Goal: Information Seeking & Learning: Learn about a topic

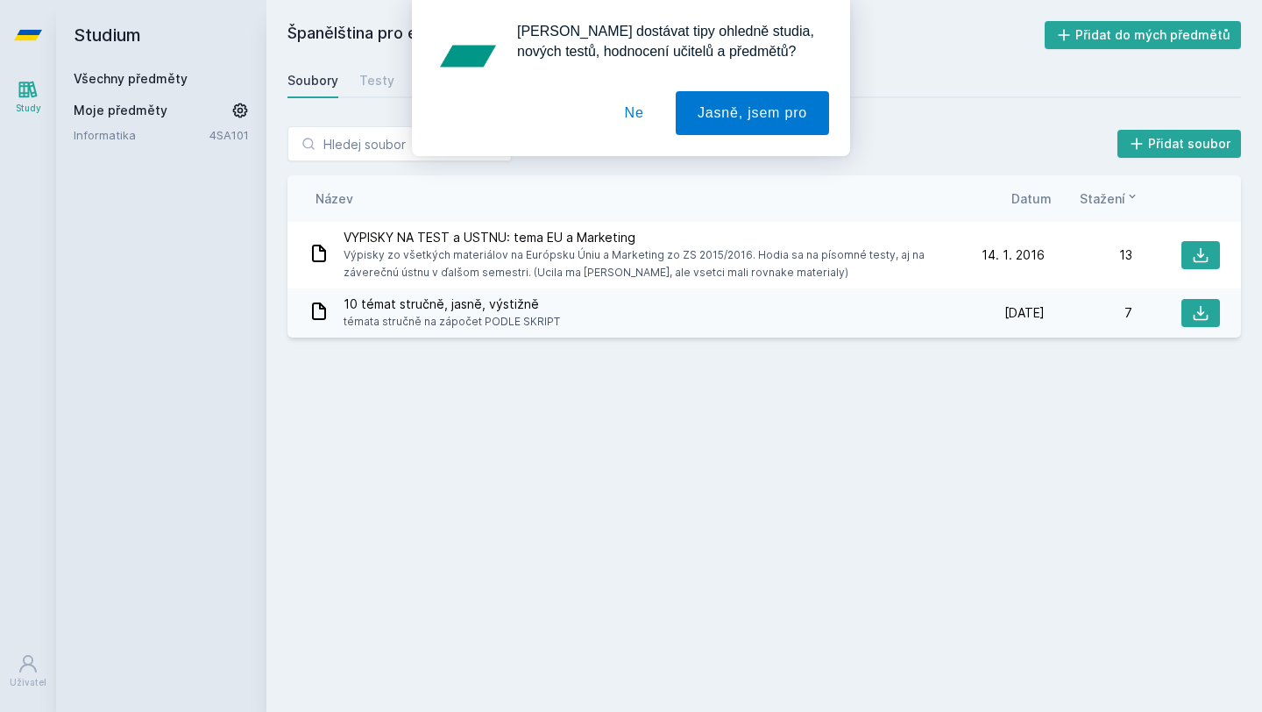
click at [639, 110] on button "Ne" at bounding box center [634, 113] width 63 height 44
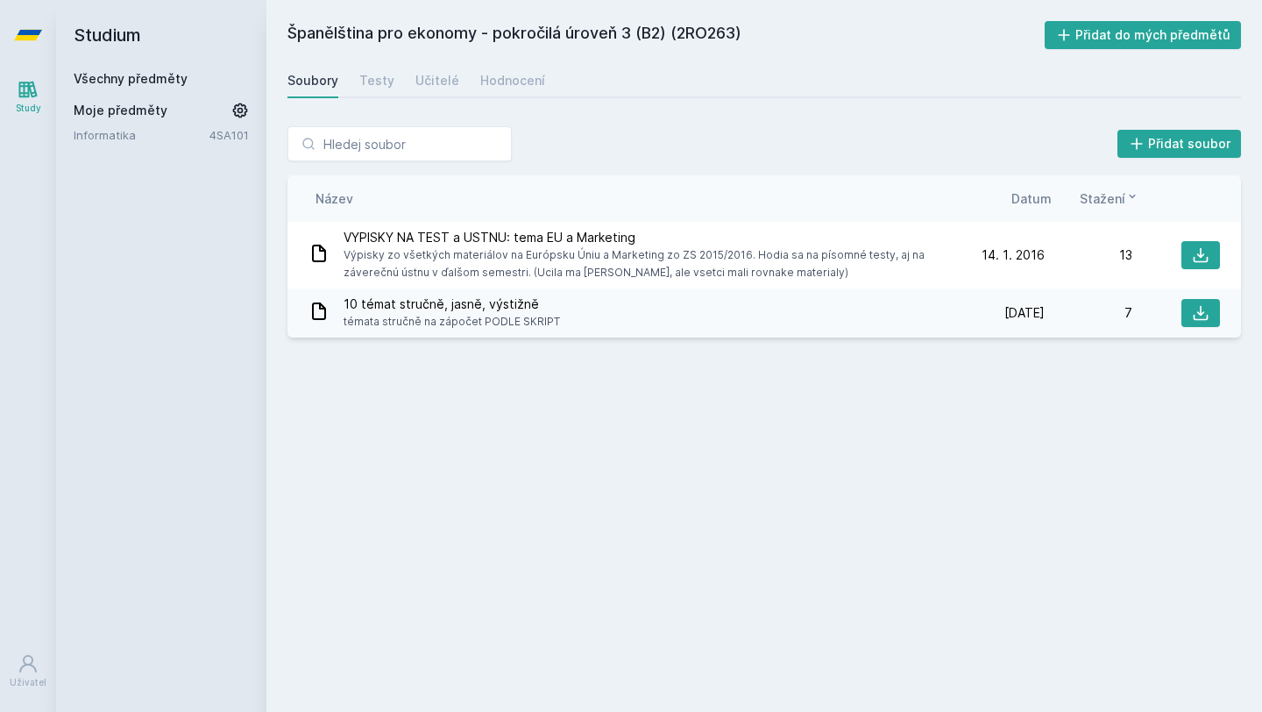
click at [28, 103] on div "Study" at bounding box center [28, 108] width 25 height 13
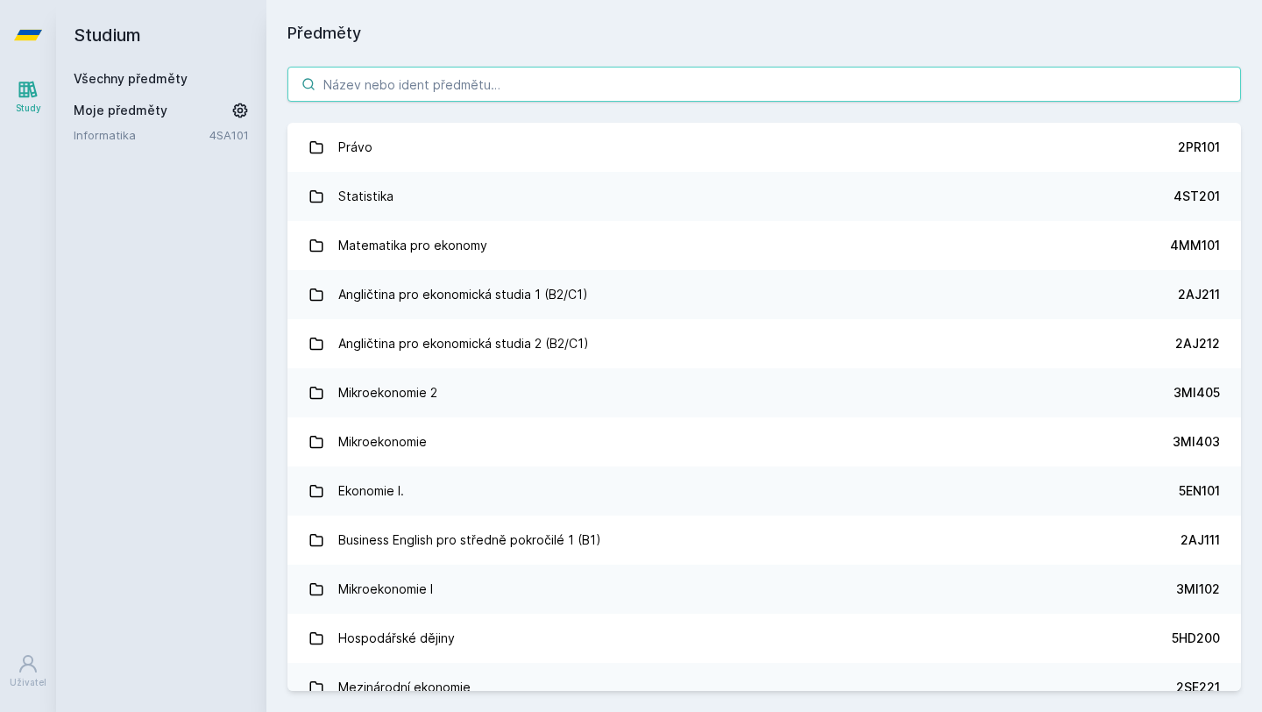
click at [506, 100] on input "search" at bounding box center [763, 84] width 953 height 35
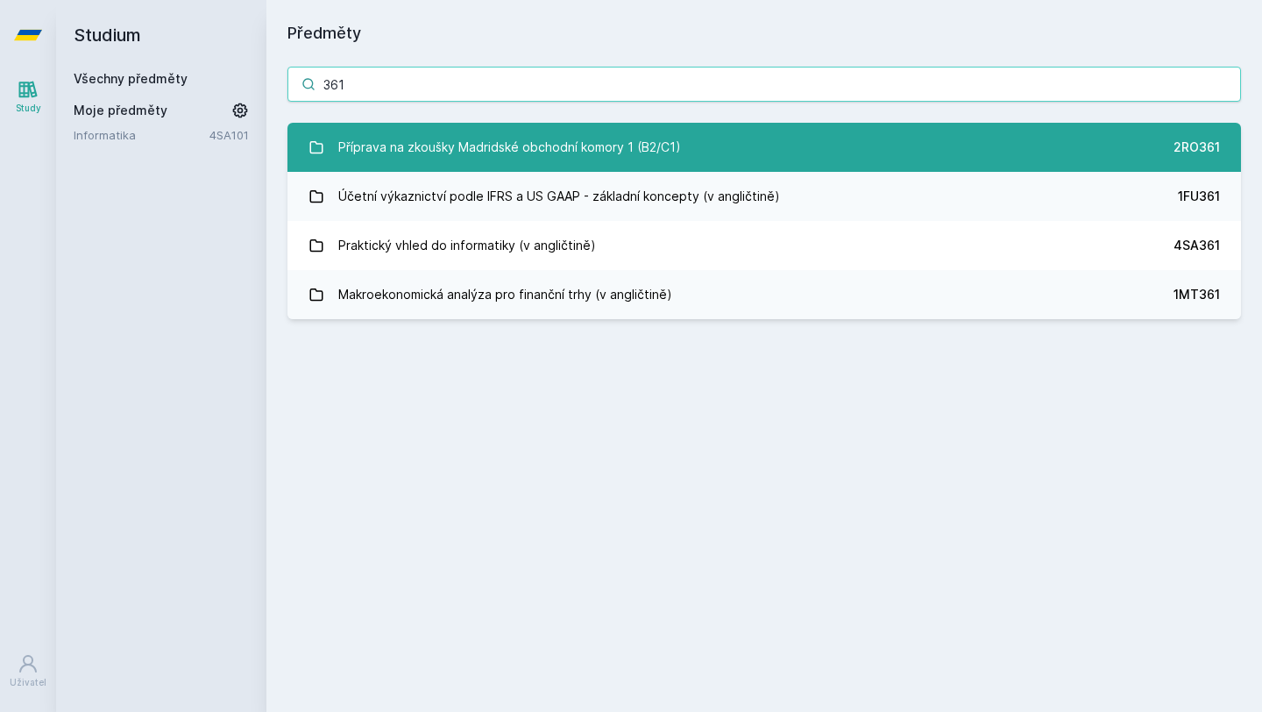
type input "361"
click at [688, 155] on link "Příprava na zkoušky Madridské obchodní komory 1 (B2/C1) 2RO361" at bounding box center [763, 147] width 953 height 49
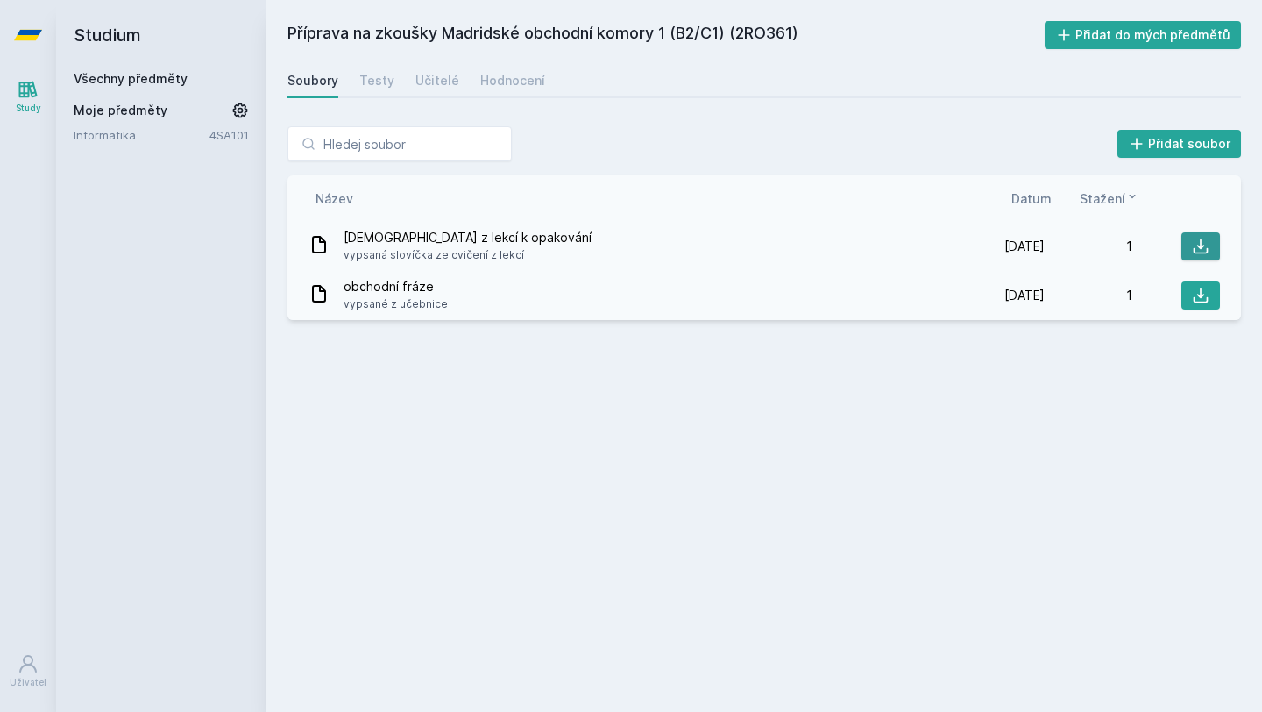
click at [1192, 243] on icon at bounding box center [1201, 246] width 18 height 18
click at [1202, 306] on button at bounding box center [1200, 295] width 39 height 28
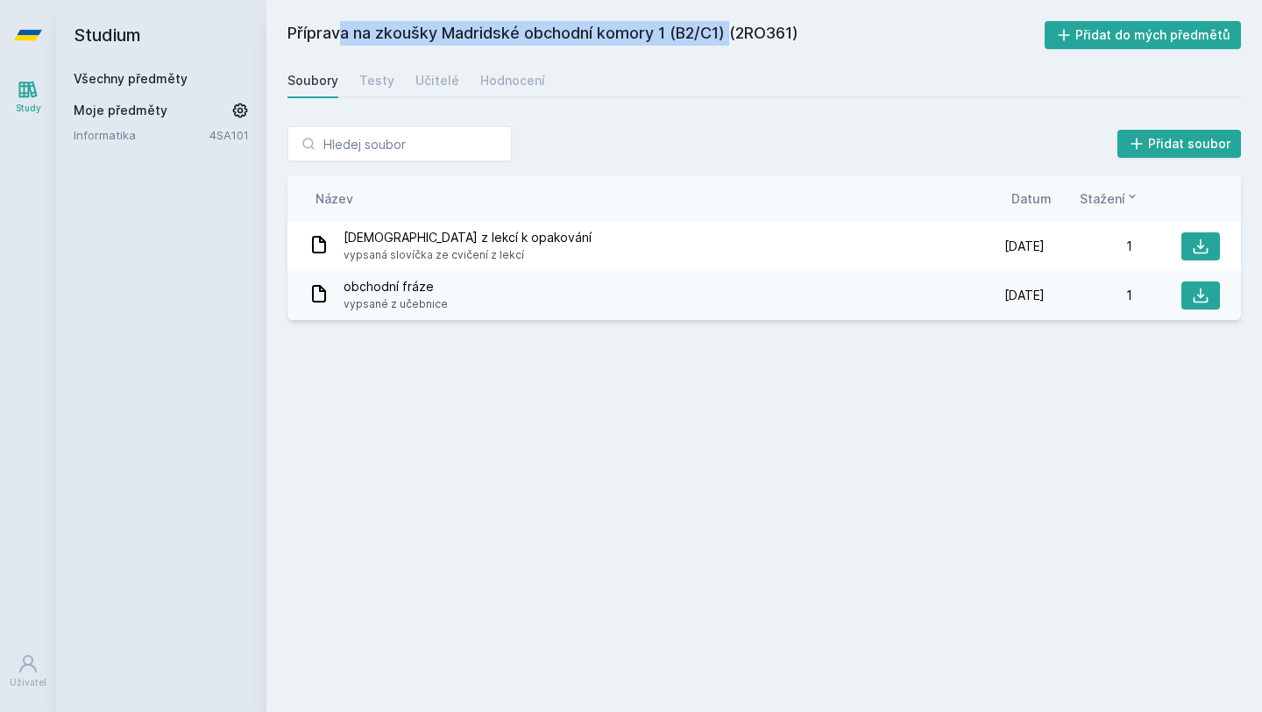
drag, startPoint x: 289, startPoint y: 33, endPoint x: 676, endPoint y: 38, distance: 386.5
click at [676, 38] on h2 "Příprava na zkoušky Madridské obchodní komory 1 (B2/C1) (2RO361)" at bounding box center [665, 35] width 757 height 28
copy h2 "Příprava na zkoušky Madridské obchodní komory 1 ("
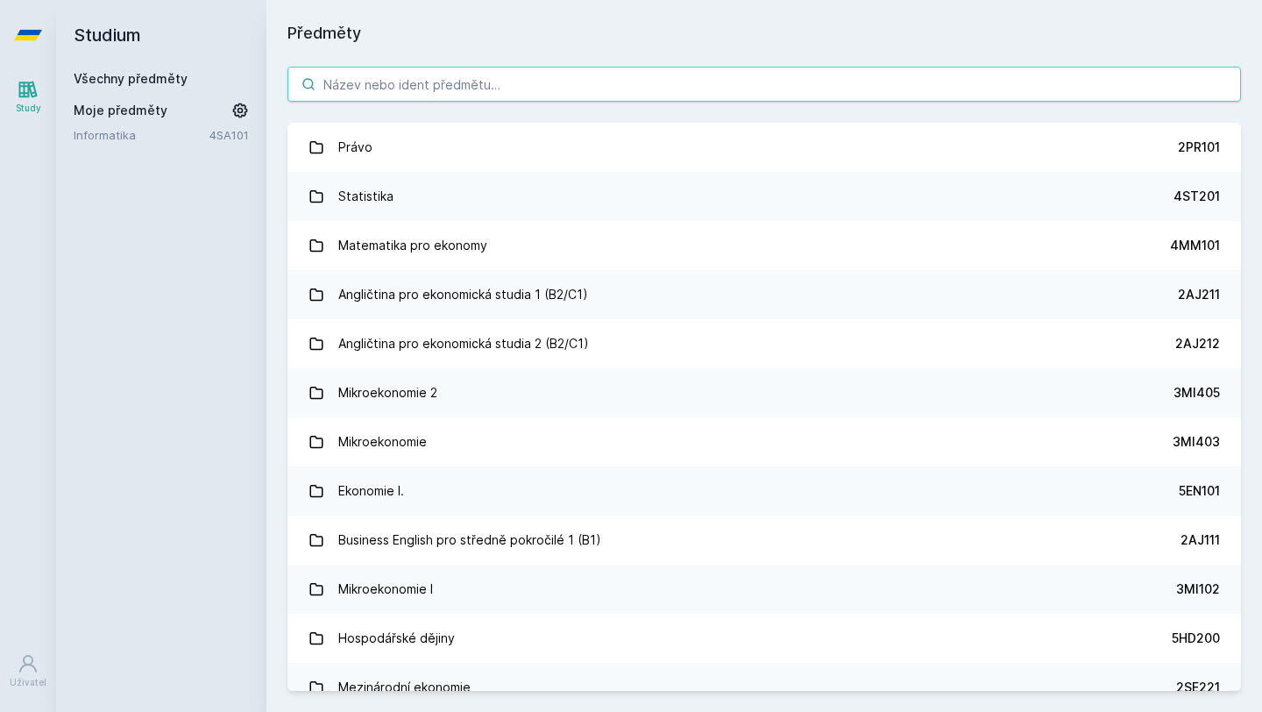
click at [332, 77] on input "search" at bounding box center [763, 84] width 953 height 35
paste input "Příprava na zkoušky Madridské obchodní komory 1 ("
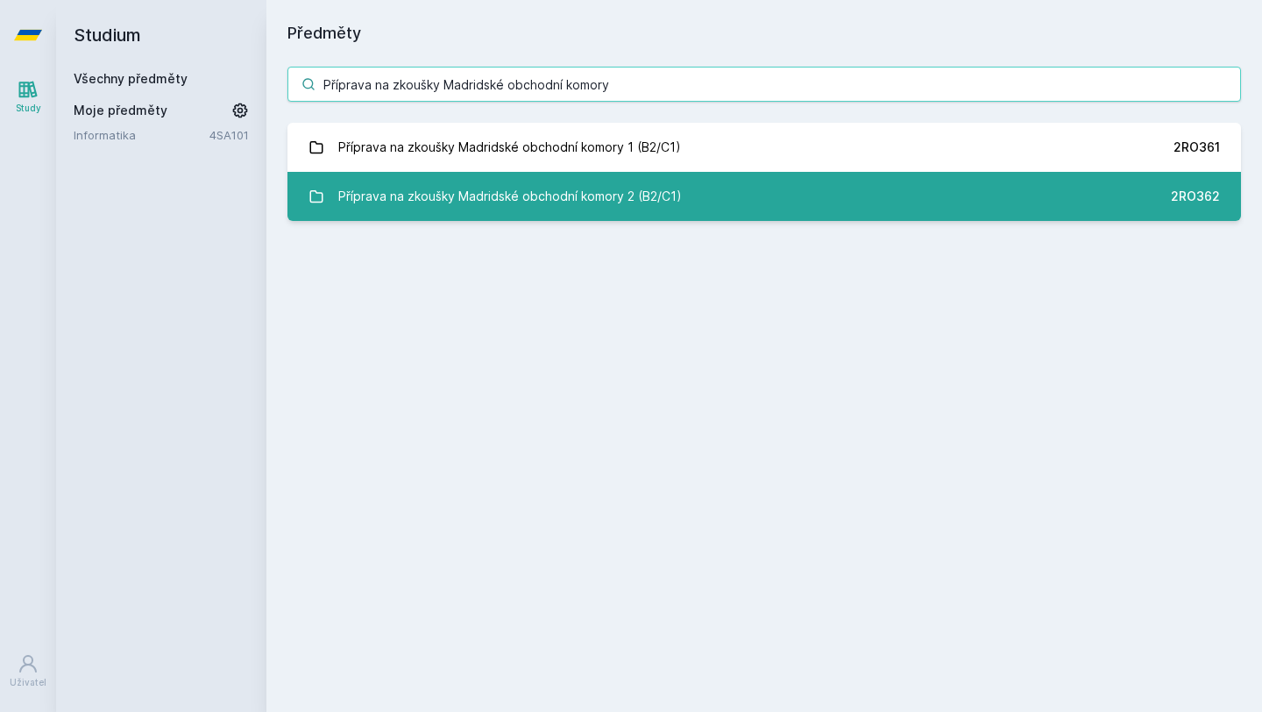
type input "Příprava na zkoušky Madridské obchodní komory"
click at [633, 186] on div "Příprava na zkoušky Madridské obchodní komory 2 (B2/C1)" at bounding box center [509, 196] width 343 height 35
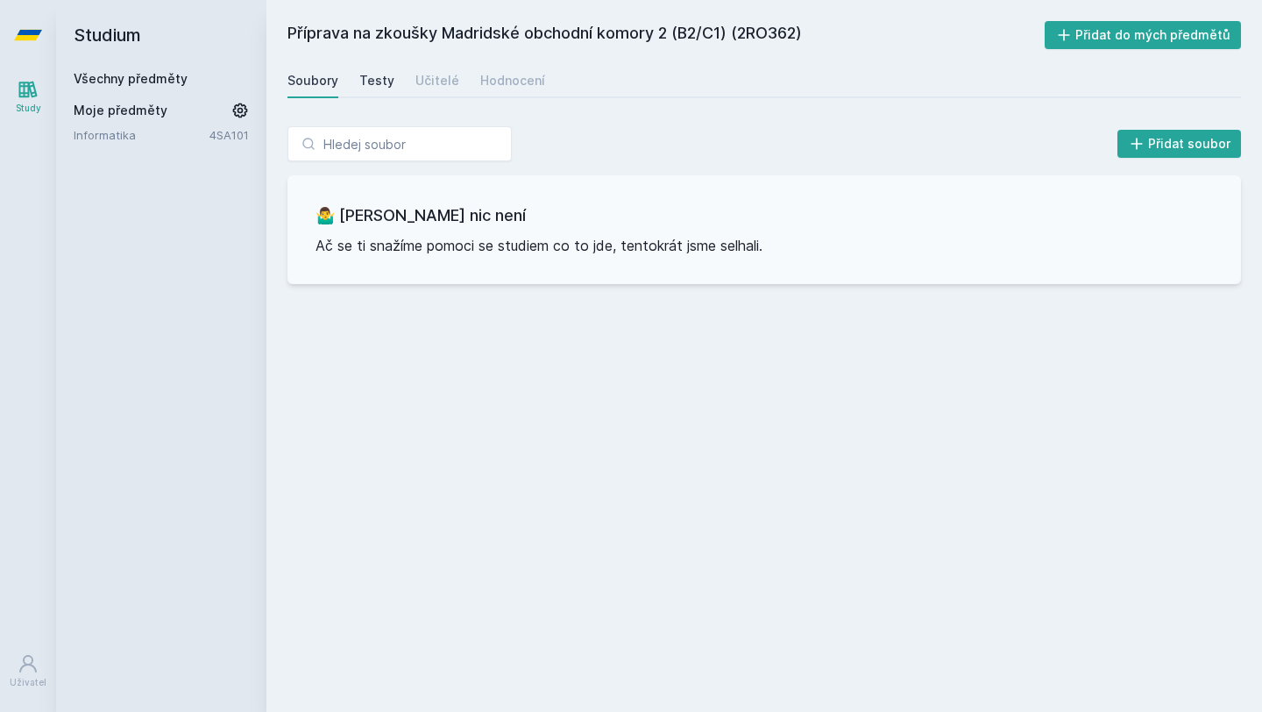
click at [378, 86] on div "Testy" at bounding box center [376, 81] width 35 height 18
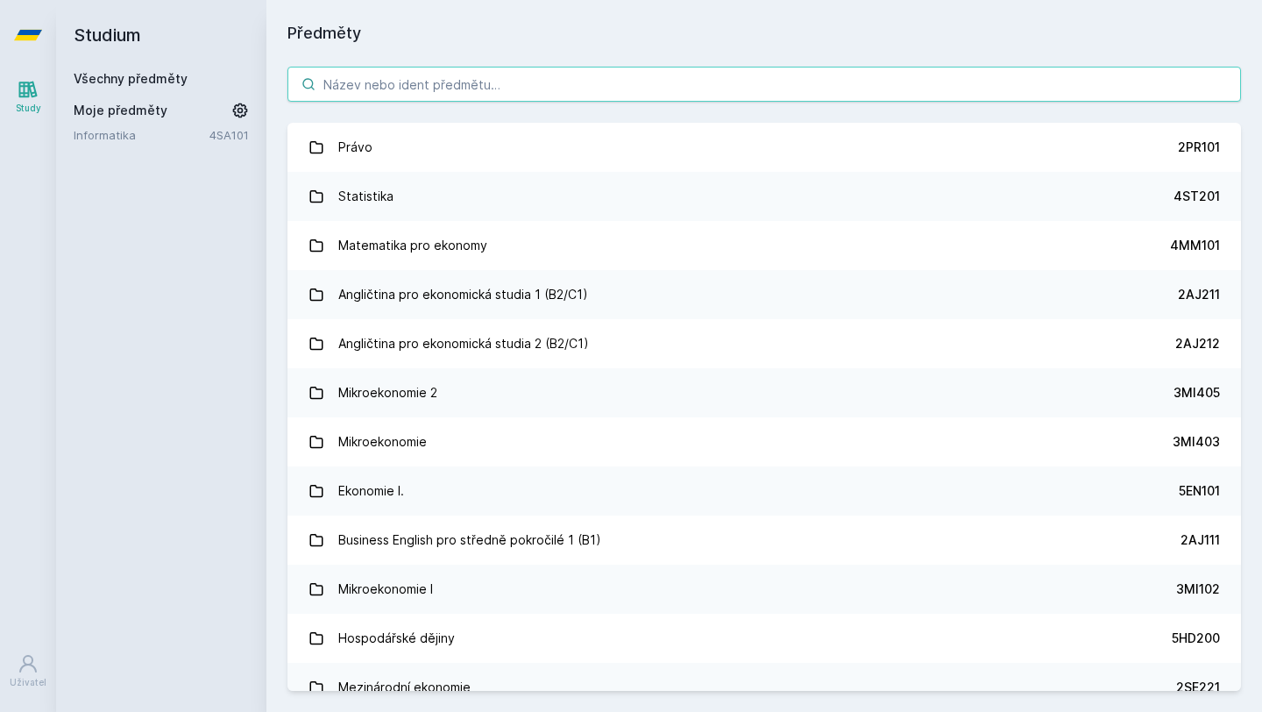
click at [503, 75] on input "search" at bounding box center [763, 84] width 953 height 35
